Goal: Task Accomplishment & Management: Use online tool/utility

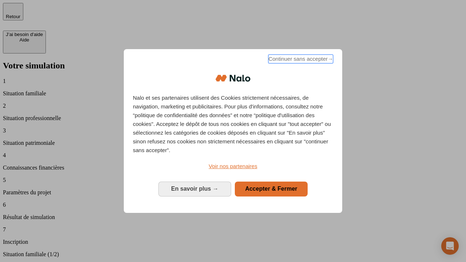
click at [300, 60] on span "Continuer sans accepter →" at bounding box center [300, 59] width 65 height 9
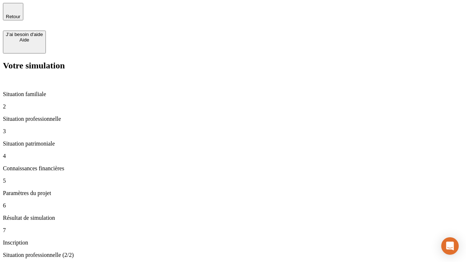
type input "30 000"
type input "1 000"
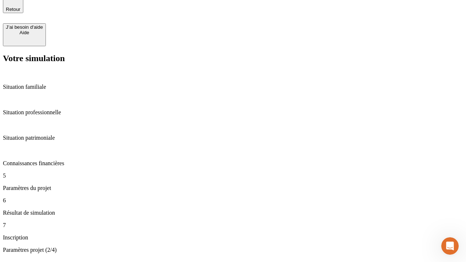
type input "65"
type input "5 000"
type input "640"
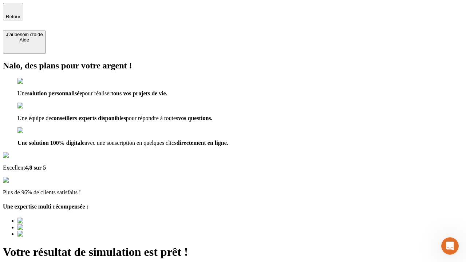
type input "[EMAIL_ADDRESS][DOMAIN_NAME]"
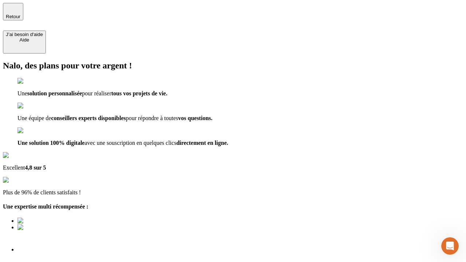
scroll to position [2, 0]
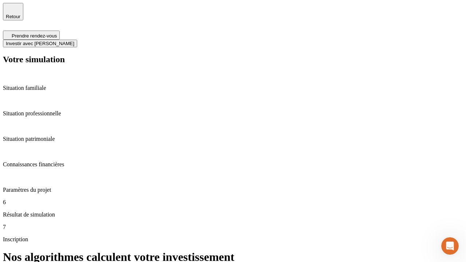
click at [74, 41] on span "Investir avec [PERSON_NAME]" at bounding box center [40, 43] width 68 height 5
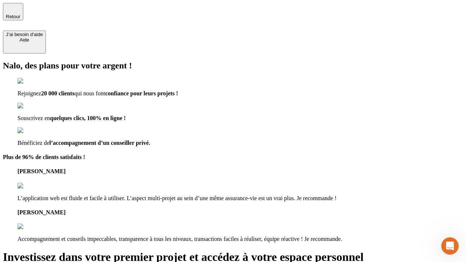
type input "[PERSON_NAME][EMAIL_ADDRESS][DOMAIN_NAME]"
